Goal: Contribute content

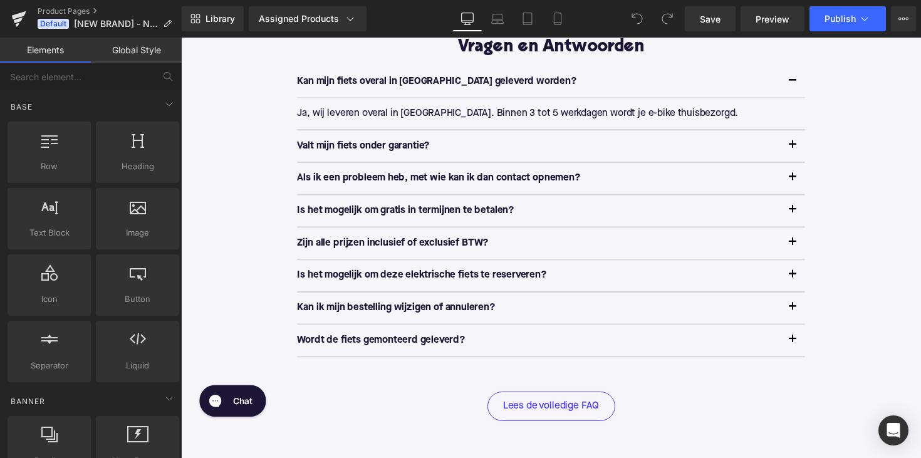
scroll to position [1002, 0]
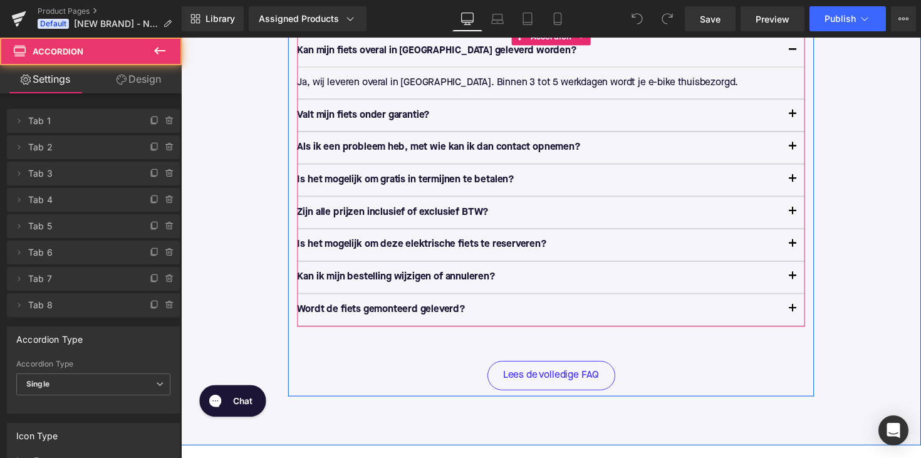
click at [805, 283] on button "button" at bounding box center [807, 284] width 25 height 32
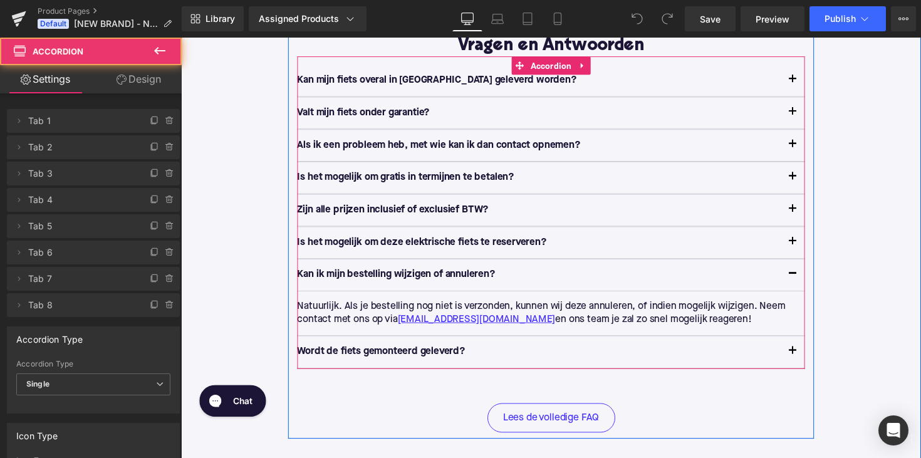
scroll to position [970, 0]
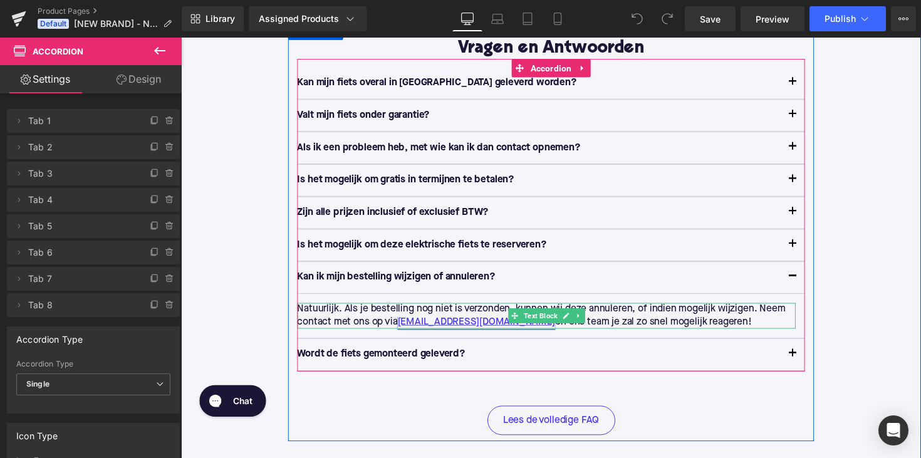
click at [491, 329] on link "[EMAIL_ADDRESS][DOMAIN_NAME]" at bounding box center [484, 329] width 162 height 13
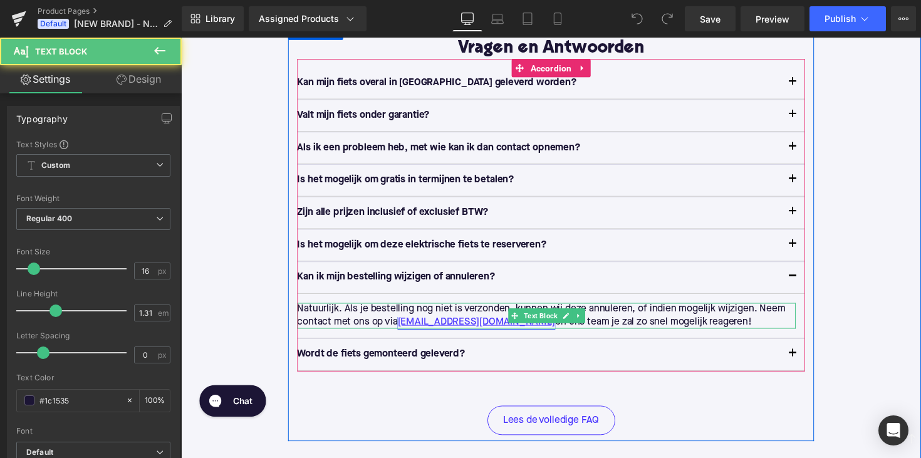
click at [487, 327] on link "[EMAIL_ADDRESS][DOMAIN_NAME]" at bounding box center [484, 329] width 162 height 13
click at [487, 312] on p "Natuurlijk. Als je bestelling nog niet is verzonden, kunnen wij deze annuleren,…" at bounding box center [555, 323] width 511 height 26
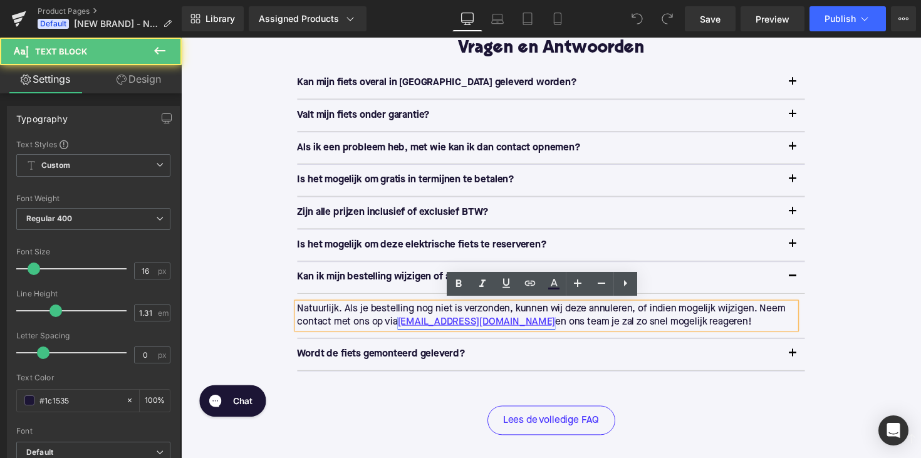
click at [481, 328] on link "[EMAIL_ADDRESS][DOMAIN_NAME]" at bounding box center [484, 329] width 162 height 13
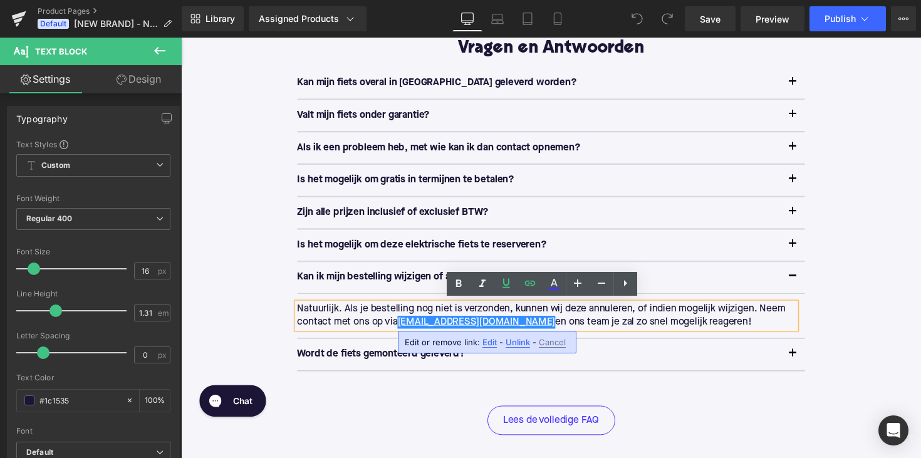
click at [509, 343] on span "Unlink" at bounding box center [518, 342] width 24 height 11
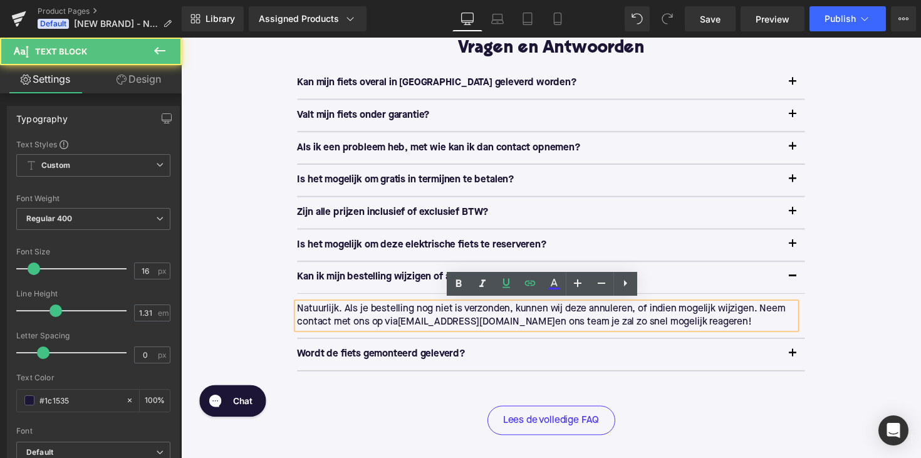
click at [548, 320] on p "Natuurlijk. Als je bestelling nog niet is verzonden, kunnen wij deze annuleren,…" at bounding box center [555, 323] width 511 height 26
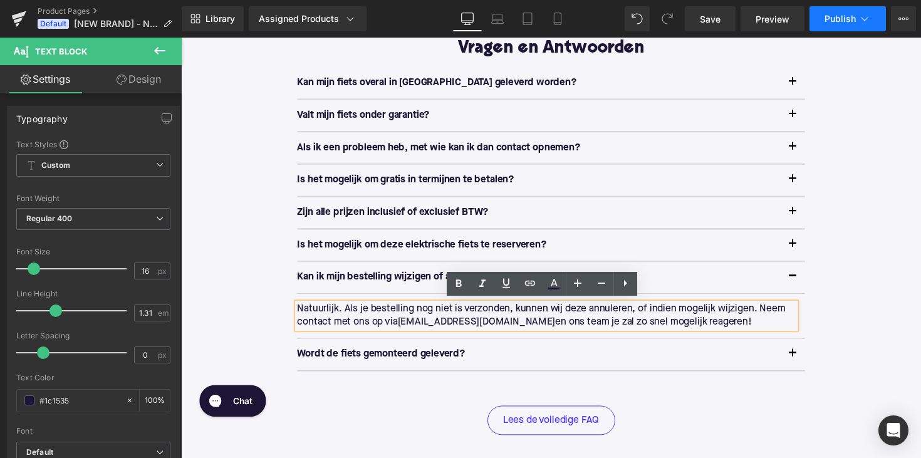
click at [820, 23] on button "Publish" at bounding box center [848, 18] width 76 height 25
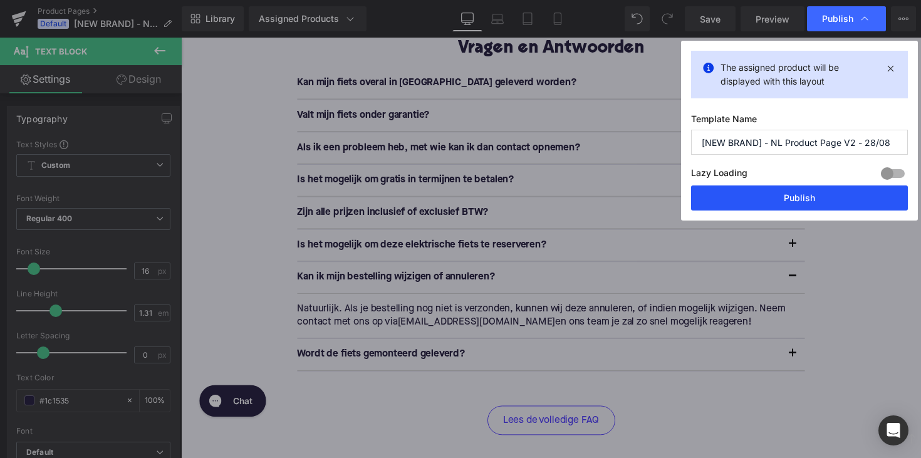
click at [779, 203] on button "Publish" at bounding box center [799, 198] width 217 height 25
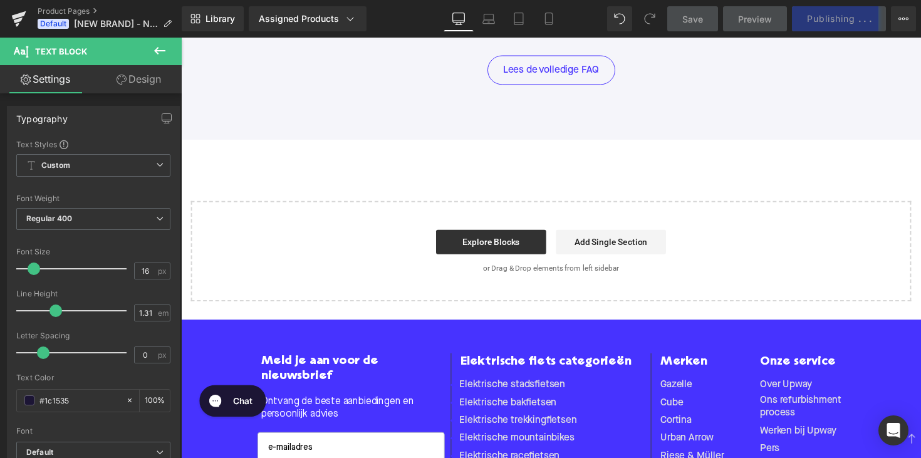
scroll to position [1329, 0]
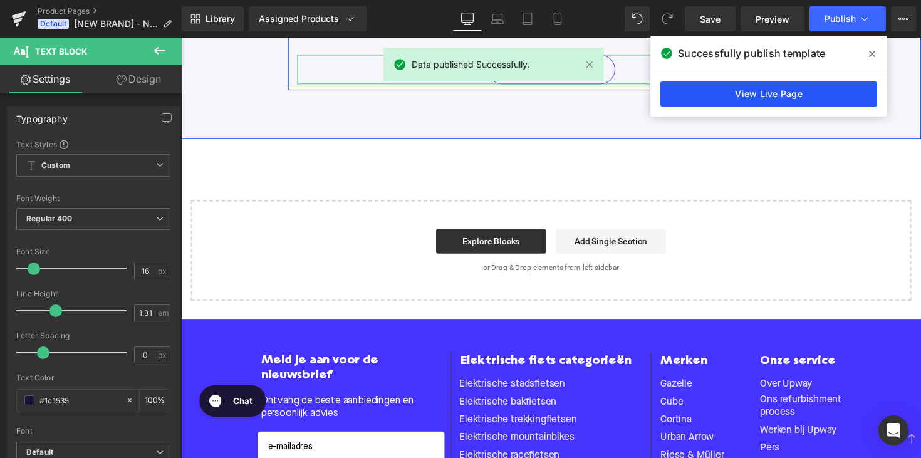
click at [706, 87] on link "View Live Page" at bounding box center [769, 93] width 217 height 25
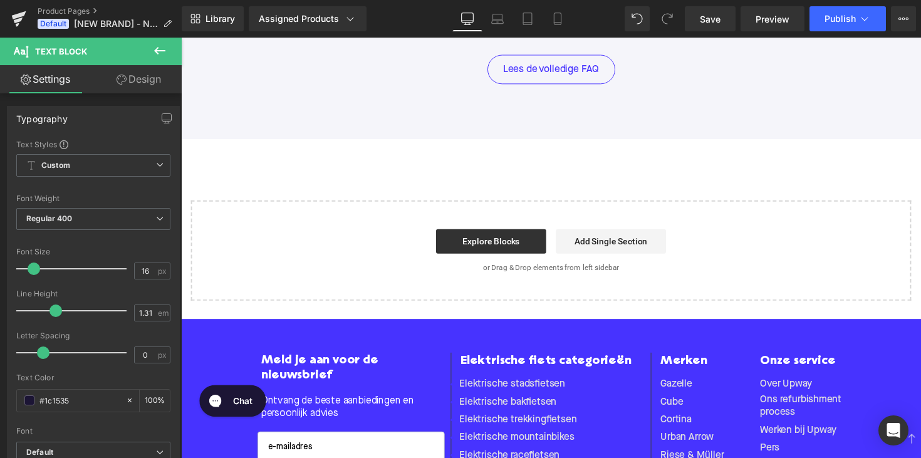
click at [86, 6] on div "Product Pages Default [NEW BRAND] - NL Product Page V2 - 28/08" at bounding box center [91, 19] width 182 height 38
click at [82, 8] on link "Product Pages" at bounding box center [110, 11] width 144 height 10
